Goal: Task Accomplishment & Management: Manage account settings

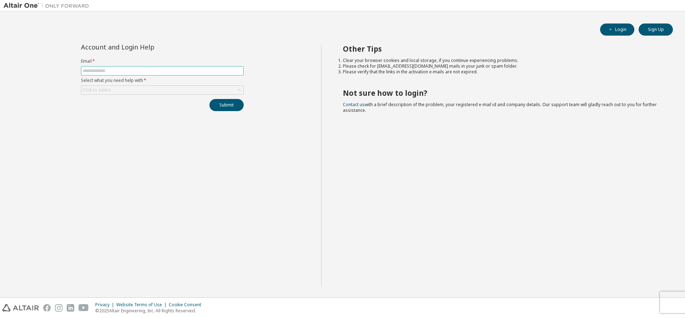
click at [178, 70] on input "text" at bounding box center [162, 71] width 159 height 6
type input "**********"
click at [158, 91] on div "Click to select" at bounding box center [162, 90] width 162 height 9
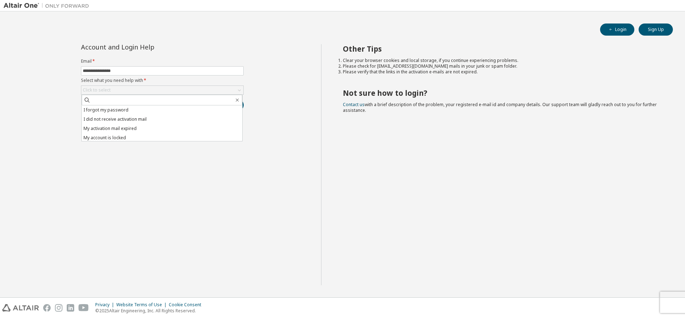
click at [175, 111] on li "I forgot my password" at bounding box center [162, 110] width 160 height 9
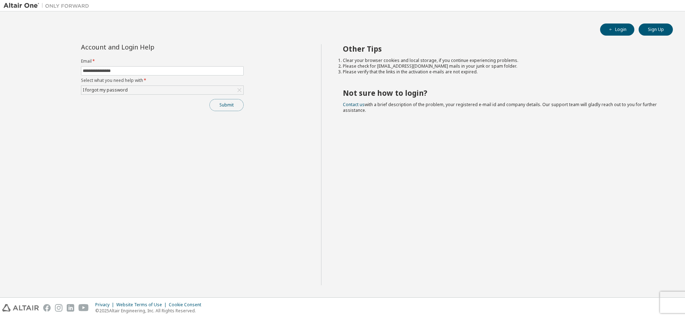
click at [240, 107] on button "Submit" at bounding box center [226, 105] width 34 height 12
click at [610, 28] on icon "button" at bounding box center [610, 29] width 4 height 4
click at [168, 68] on input "text" at bounding box center [162, 71] width 159 height 6
type input "**********"
click at [165, 94] on div "Click to select" at bounding box center [162, 90] width 162 height 9
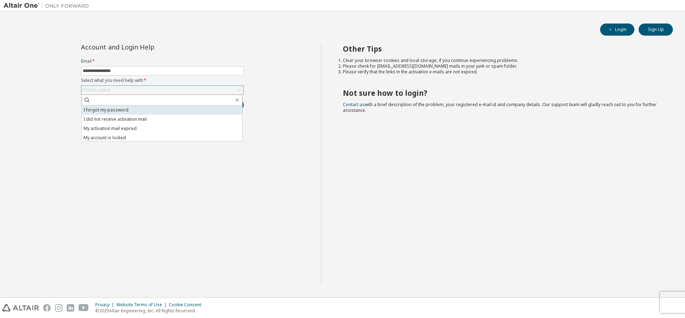
click at [159, 109] on li "I forgot my password" at bounding box center [162, 110] width 160 height 9
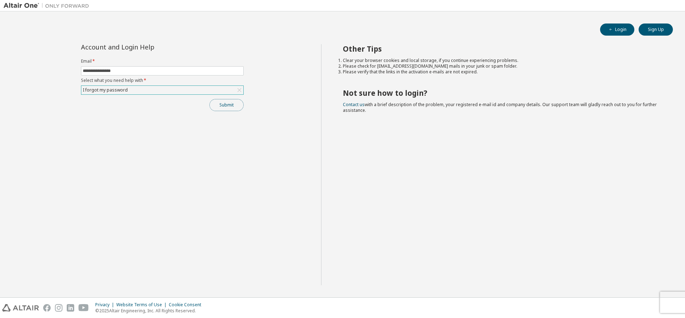
click at [229, 106] on button "Submit" at bounding box center [226, 105] width 34 height 12
click at [403, 212] on div "Other Tips Clear your browser cookies and local storage, if you continue experi…" at bounding box center [501, 164] width 361 height 241
click at [374, 219] on div "Other Tips Clear your browser cookies and local storage, if you continue experi…" at bounding box center [501, 164] width 361 height 241
